Goal: Communication & Community: Connect with others

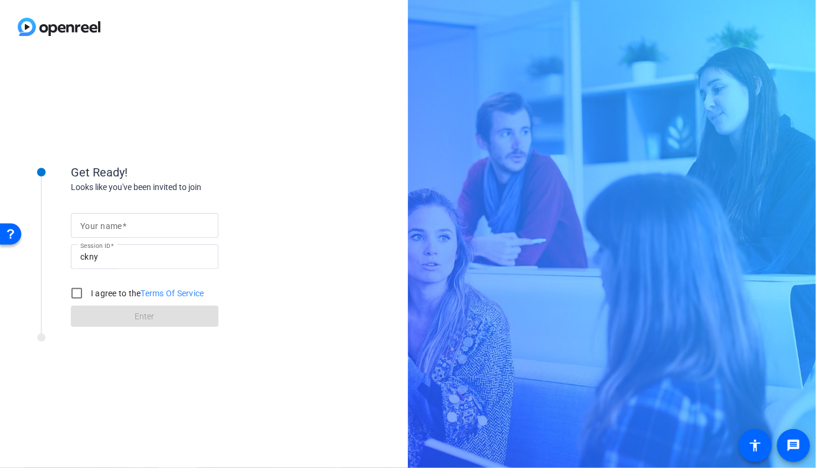
click at [103, 223] on mat-label "Your name" at bounding box center [101, 225] width 42 height 9
click at [103, 223] on input "Your name" at bounding box center [144, 225] width 129 height 14
type input "[PERSON_NAME]"
click at [80, 291] on input "I agree to the Terms Of Service" at bounding box center [77, 294] width 24 height 24
checkbox input "true"
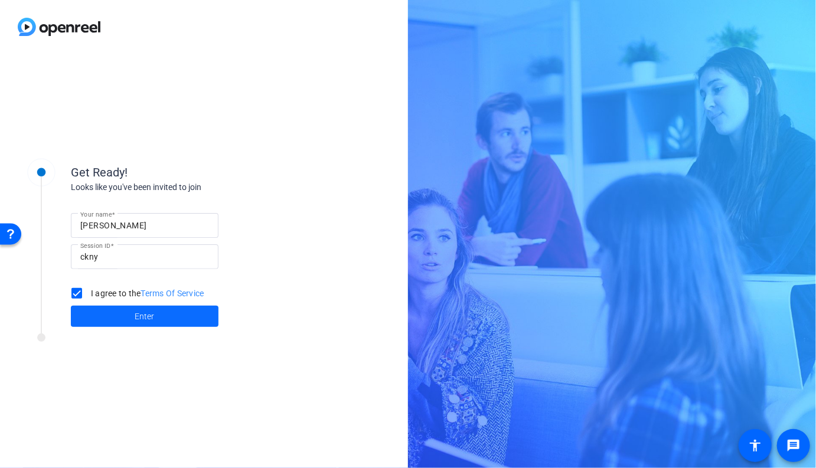
click at [140, 318] on span "Enter" at bounding box center [144, 317] width 19 height 12
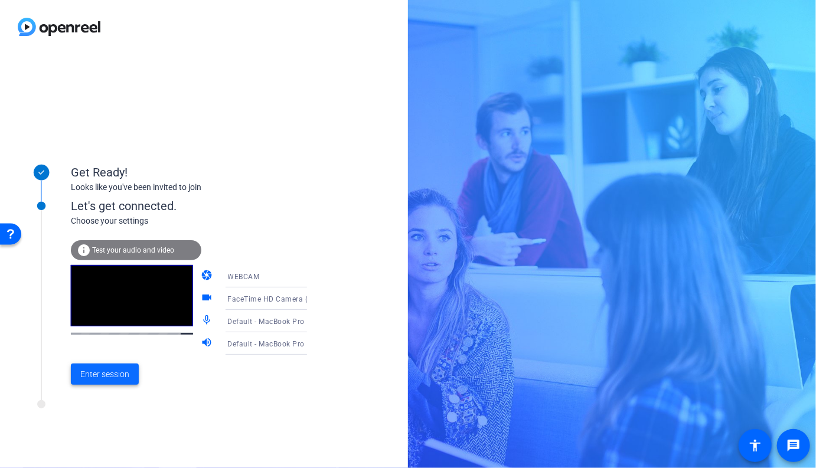
click at [103, 378] on span "Enter session" at bounding box center [104, 374] width 49 height 12
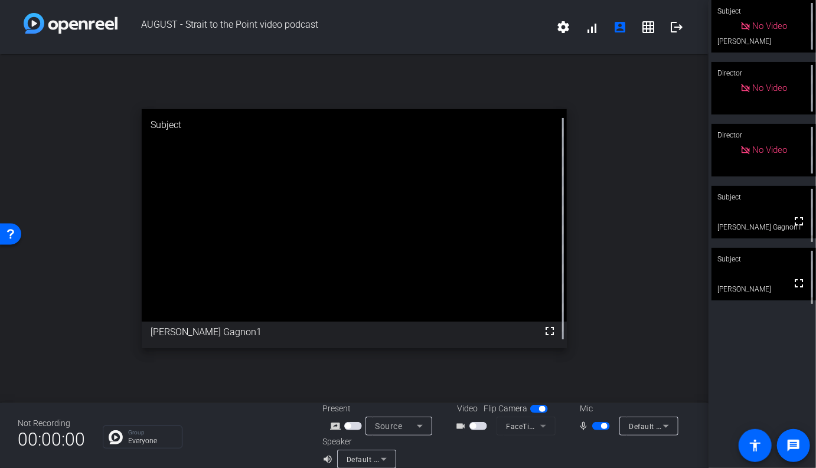
click at [481, 426] on span "button" at bounding box center [478, 426] width 18 height 8
click at [477, 428] on span "button" at bounding box center [478, 426] width 18 height 8
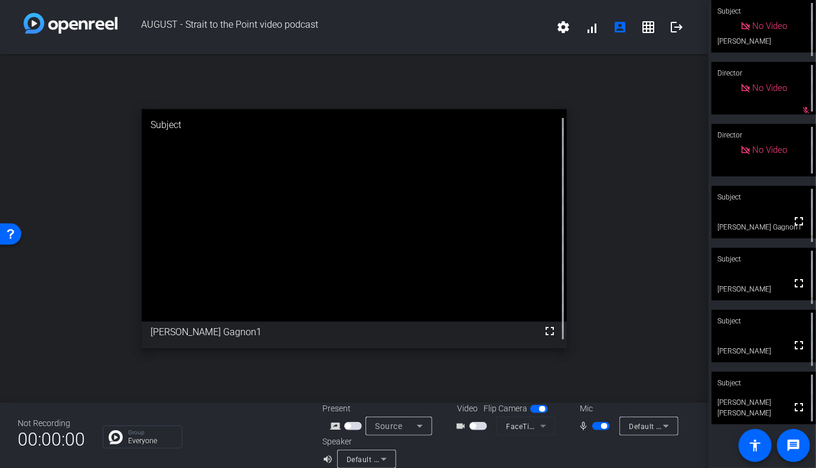
click at [781, 339] on video at bounding box center [764, 336] width 105 height 53
drag, startPoint x: 490, startPoint y: 432, endPoint x: 482, endPoint y: 430, distance: 7.9
click at [489, 432] on div "videocam_outline" at bounding box center [475, 426] width 41 height 14
click at [481, 426] on span "button" at bounding box center [478, 426] width 18 height 8
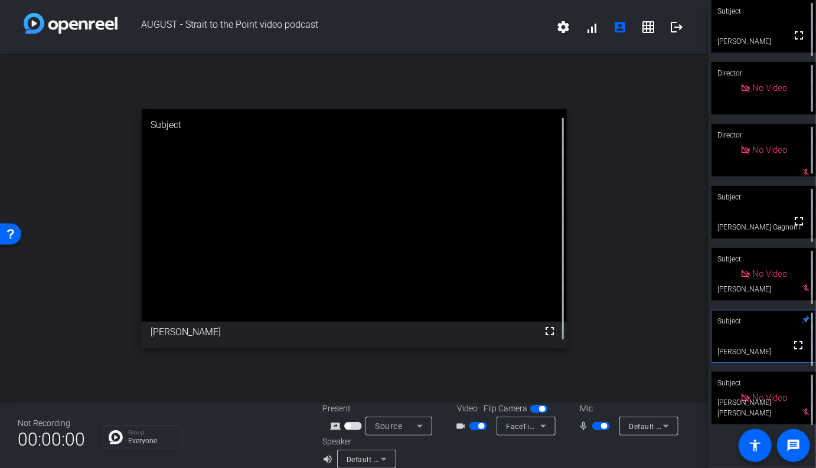
drag, startPoint x: 471, startPoint y: 438, endPoint x: 474, endPoint y: 431, distance: 7.9
click at [471, 437] on div "Speaker volume_up Default - MacBook Pro Speakers (Built-in)" at bounding box center [414, 452] width 184 height 33
click at [475, 429] on span "button" at bounding box center [478, 426] width 18 height 8
click at [597, 428] on span "button" at bounding box center [601, 426] width 18 height 8
click at [599, 429] on span "button" at bounding box center [601, 426] width 18 height 8
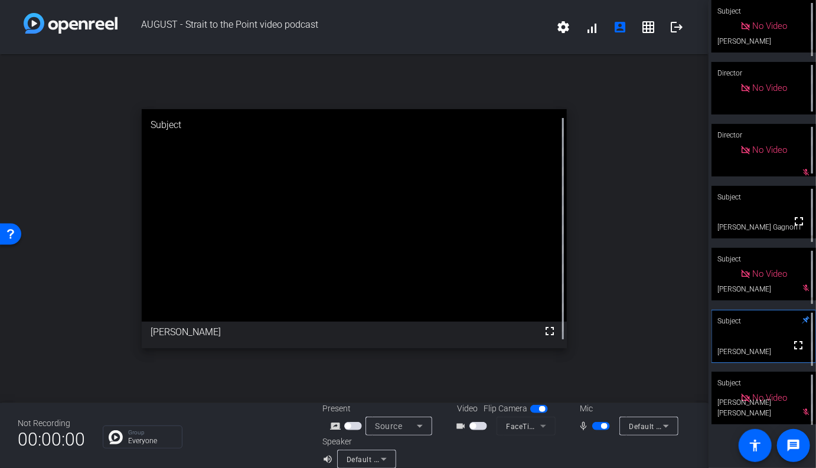
click at [484, 428] on span "button" at bounding box center [478, 426] width 18 height 8
click at [477, 426] on span "button" at bounding box center [478, 426] width 18 height 8
click at [602, 426] on span "button" at bounding box center [604, 426] width 6 height 6
click at [483, 429] on span "button" at bounding box center [478, 426] width 18 height 8
click at [607, 427] on span "button" at bounding box center [601, 426] width 18 height 8
